Goal: Task Accomplishment & Management: Complete application form

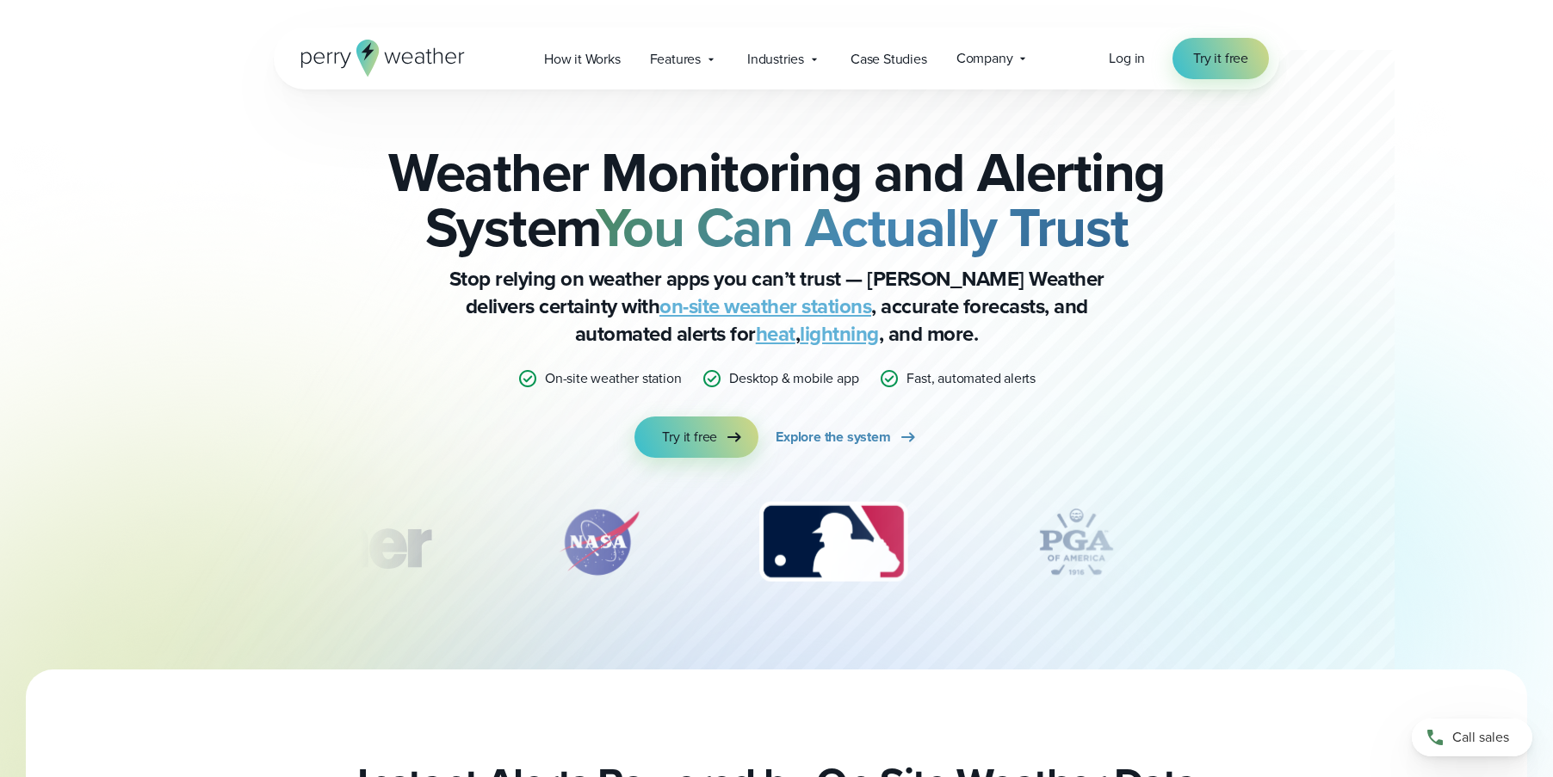
click at [337, 53] on icon at bounding box center [383, 58] width 164 height 37
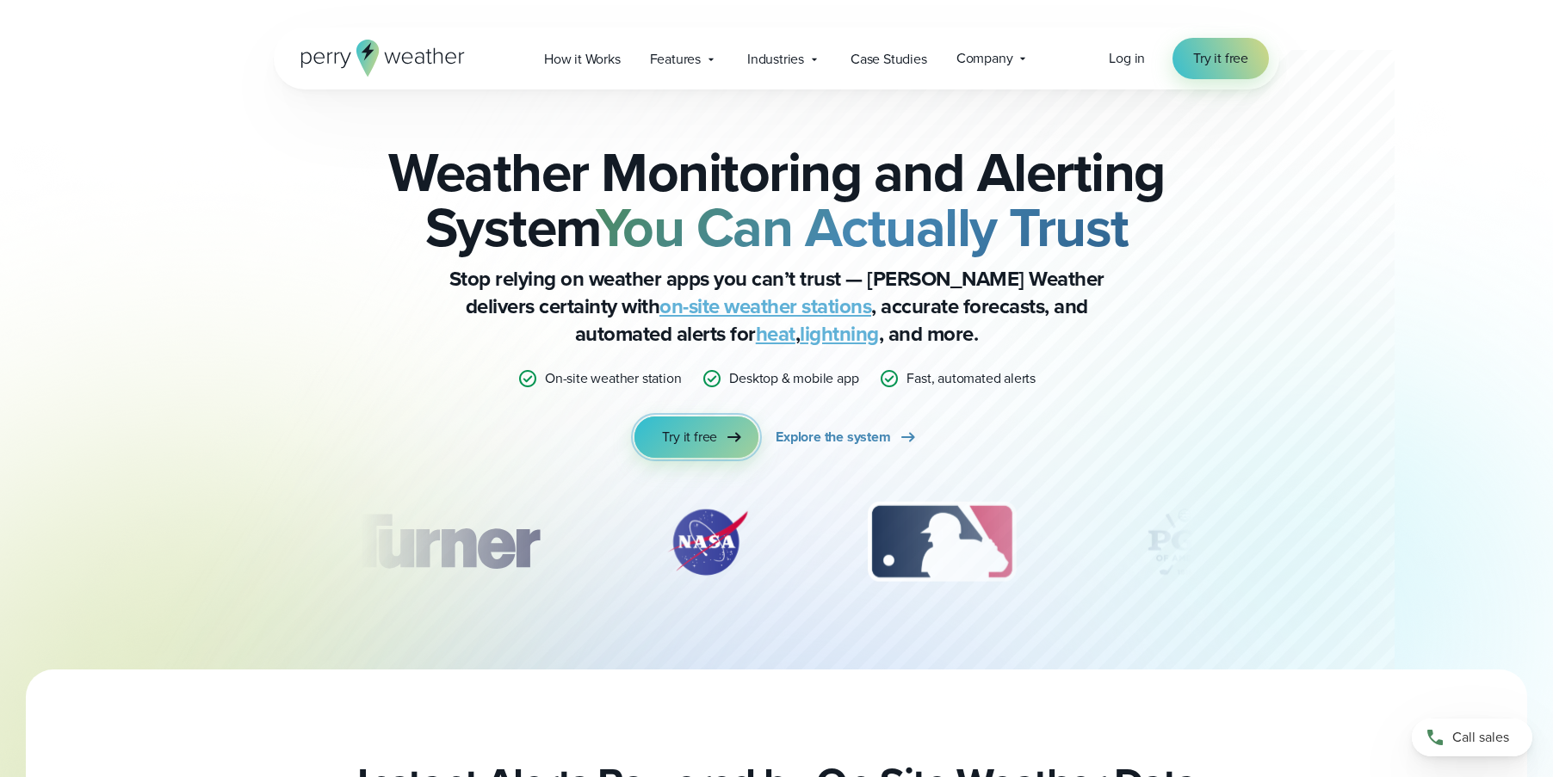
click at [685, 435] on span "Try it free" at bounding box center [689, 437] width 55 height 21
